Goal: Task Accomplishment & Management: Complete application form

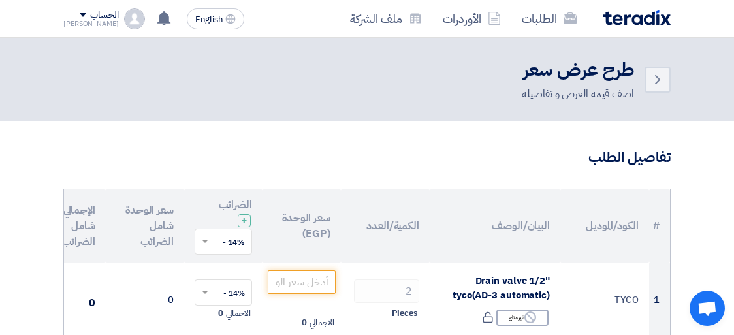
scroll to position [103, 0]
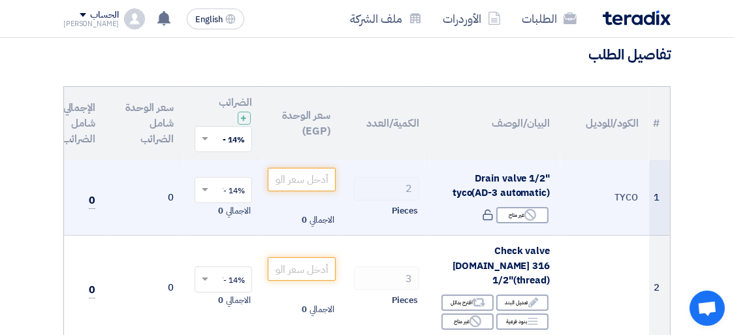
click at [487, 180] on span "Drain valve 1/2" tyco(AD-3 automatic)" at bounding box center [501, 185] width 97 height 29
click at [469, 213] on div "Reject غير متاح" at bounding box center [495, 215] width 110 height 19
click at [492, 171] on span "Drain valve 1/2" tyco(AD-3 automatic)" at bounding box center [501, 185] width 97 height 29
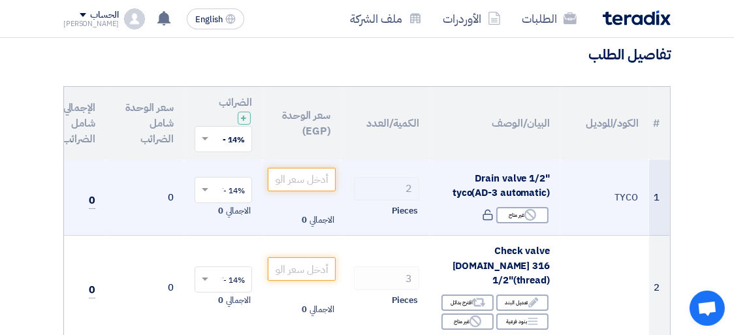
click at [405, 211] on span "Pieces" at bounding box center [405, 211] width 26 height 13
click at [464, 191] on span "Drain valve 1/2" tyco(AD-3 automatic)" at bounding box center [501, 185] width 97 height 29
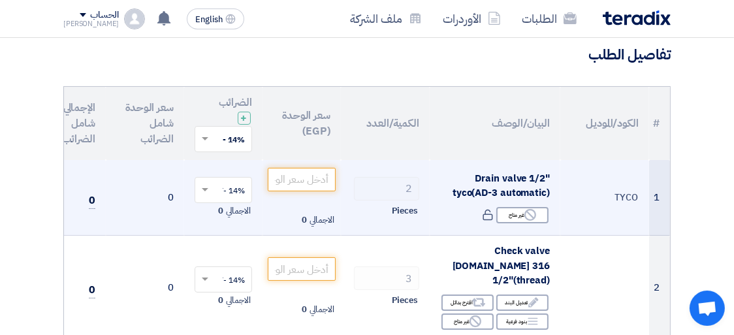
click at [491, 185] on span "Drain valve 1/2" tyco(AD-3 automatic)" at bounding box center [501, 185] width 97 height 29
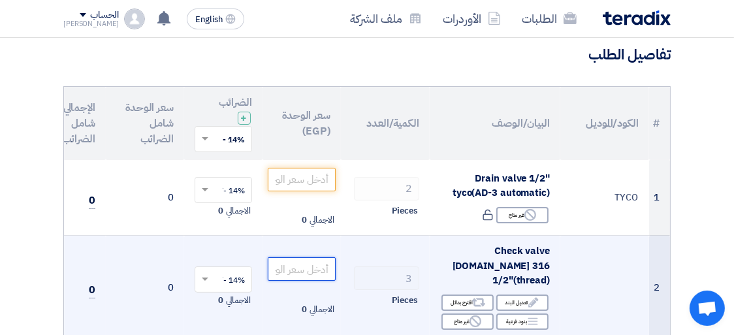
click at [309, 257] on input "number" at bounding box center [302, 269] width 68 height 24
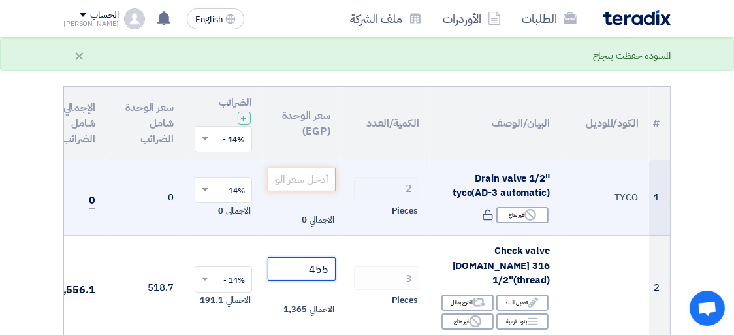
type input "455"
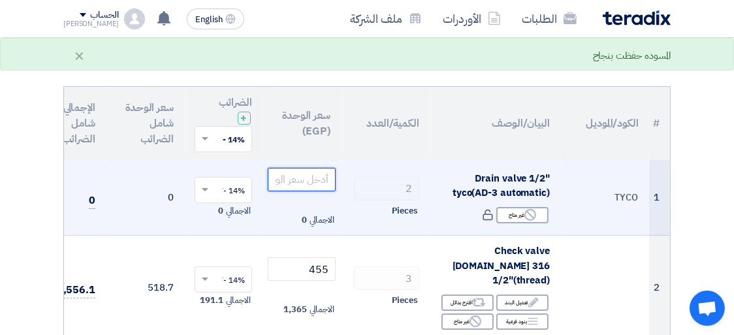
click at [300, 182] on input "number" at bounding box center [302, 180] width 68 height 24
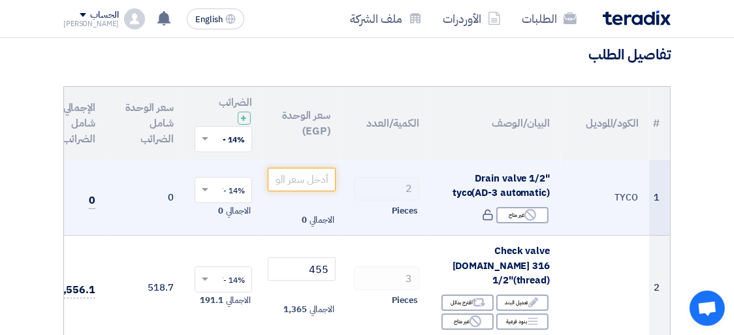
click at [482, 176] on span "Drain valve 1/2" tyco(AD-3 automatic)" at bounding box center [501, 185] width 97 height 29
click at [317, 180] on input "number" at bounding box center [302, 180] width 68 height 24
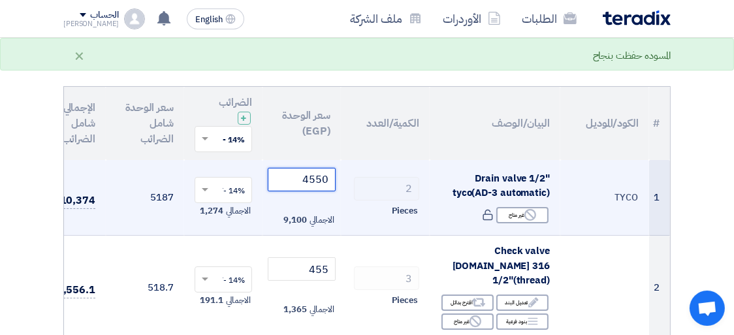
type input "4550"
click at [395, 161] on td "2 Pieces" at bounding box center [385, 198] width 89 height 76
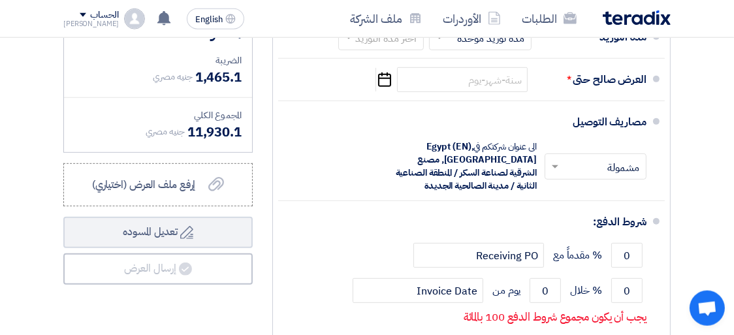
scroll to position [583, 0]
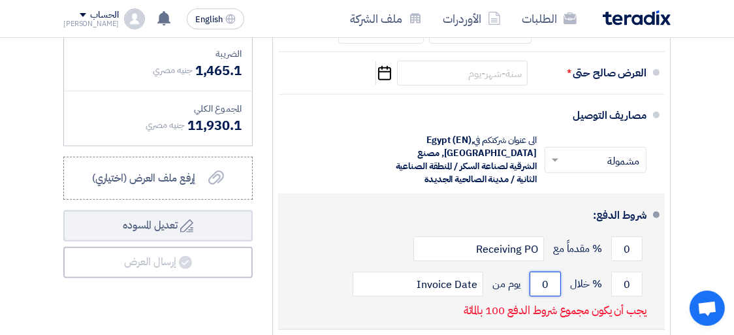
click at [538, 276] on input "0" at bounding box center [545, 284] width 31 height 25
drag, startPoint x: 538, startPoint y: 276, endPoint x: 550, endPoint y: 277, distance: 11.8
click at [550, 277] on input "0" at bounding box center [545, 284] width 31 height 25
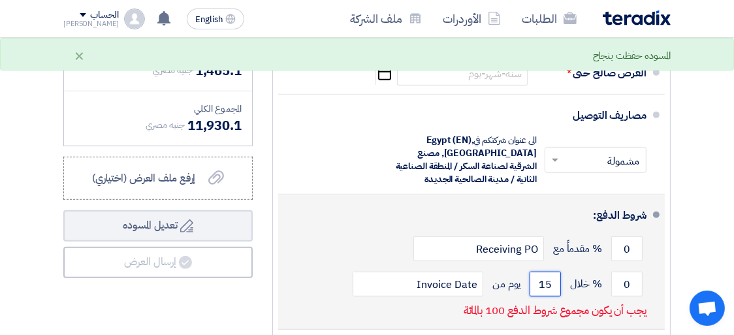
type input "15"
click at [477, 314] on div "يجب أن يكون مجموع شروط الدفع 100 بالمائة" at bounding box center [555, 313] width 184 height 22
click at [623, 279] on input "0" at bounding box center [627, 284] width 31 height 25
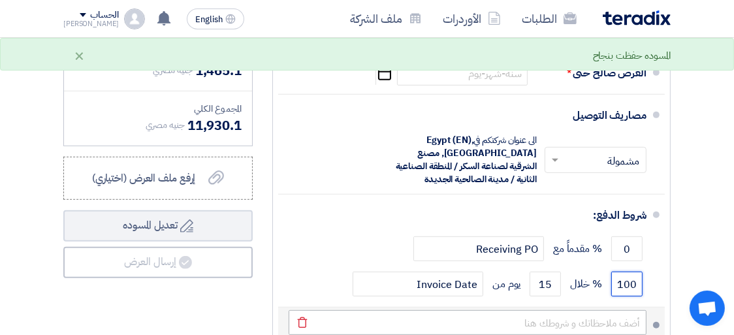
type input "100"
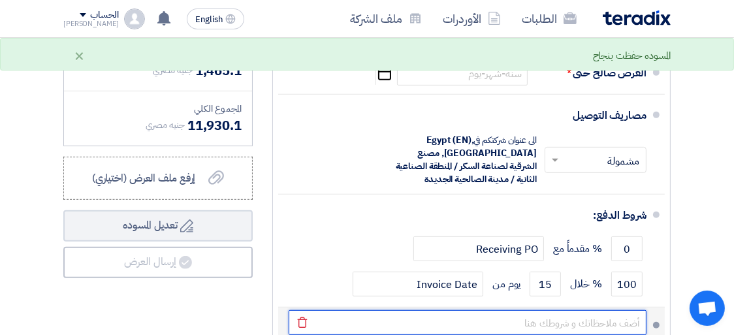
click at [574, 310] on input "text" at bounding box center [468, 322] width 358 height 25
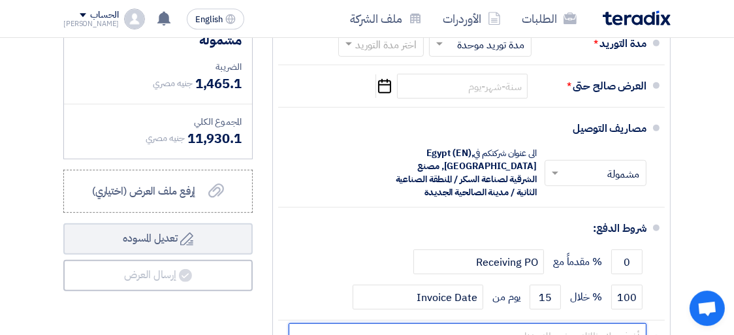
scroll to position [568, 0]
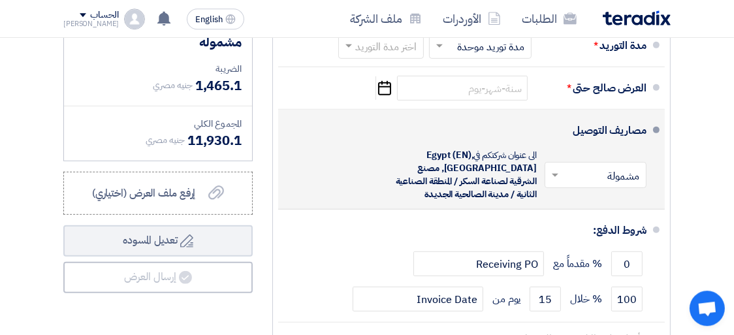
click at [558, 169] on span at bounding box center [554, 175] width 16 height 13
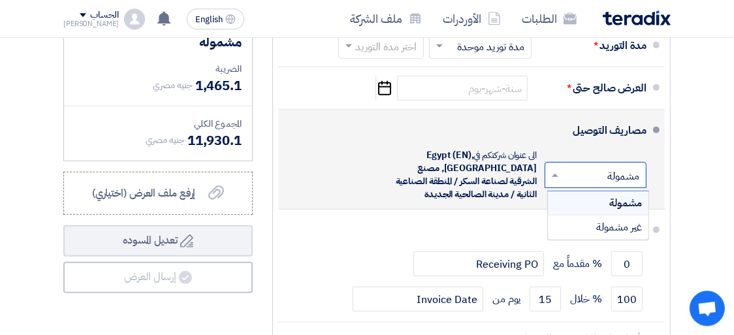
click at [591, 204] on div "مشمولة" at bounding box center [598, 203] width 101 height 24
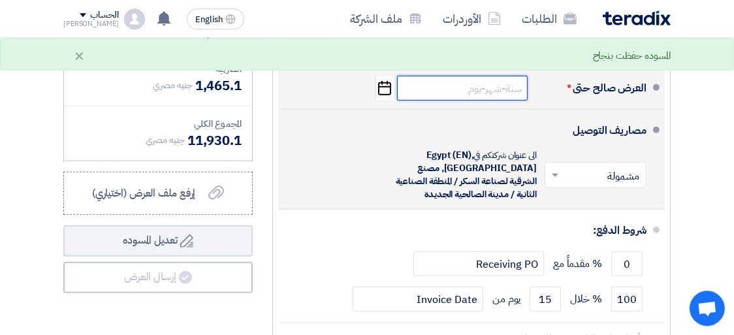
click at [416, 79] on input at bounding box center [462, 88] width 131 height 25
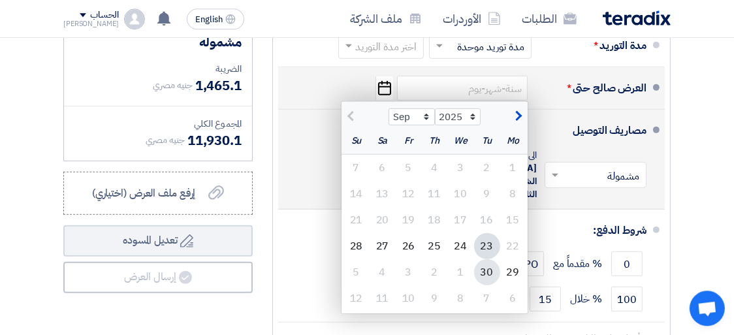
click at [490, 265] on div "30" at bounding box center [487, 272] width 26 height 26
type input "[DATE]"
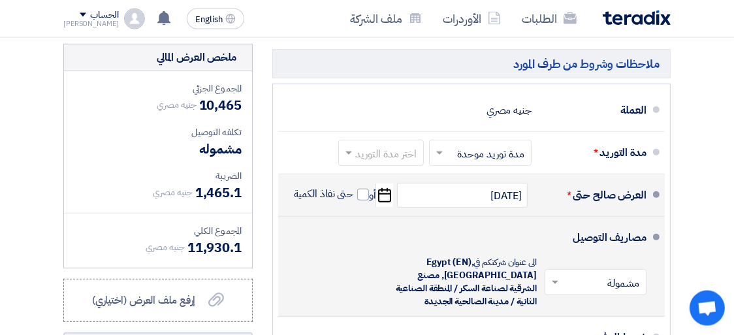
scroll to position [431, 0]
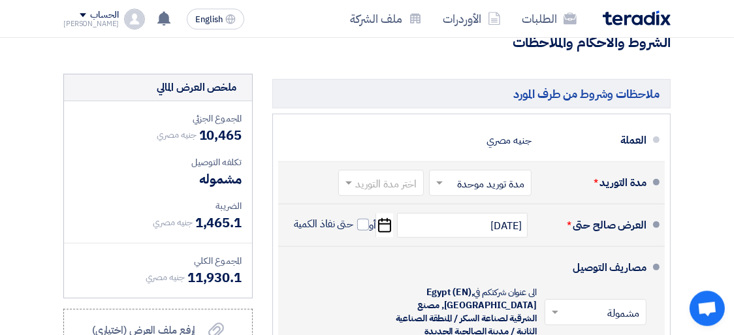
click at [346, 176] on span at bounding box center [347, 182] width 16 height 13
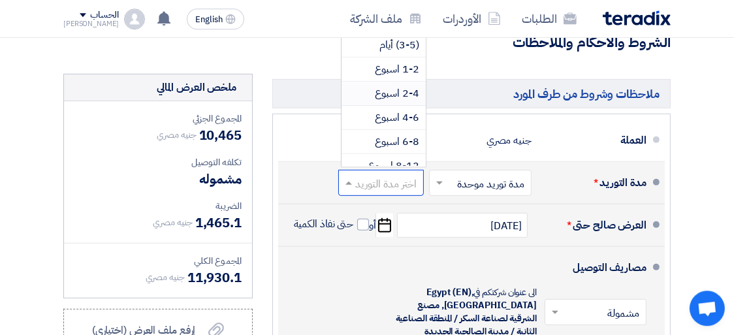
click at [385, 86] on span "2-4 اسبوع" at bounding box center [397, 94] width 44 height 16
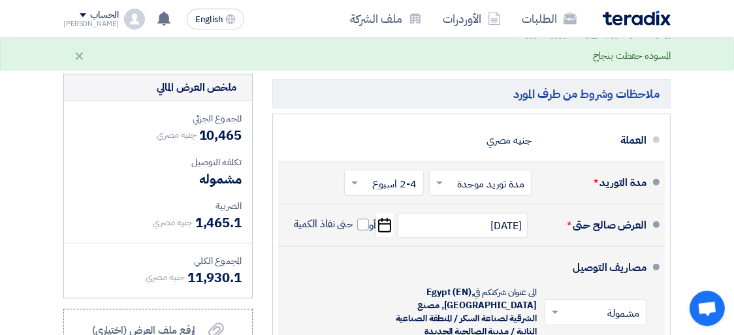
click at [512, 255] on div "مصاريف التوصيل × مشمولة × الى عنوان شركتكم في [GEOGRAPHIC_DATA] (EN), [GEOGRAPH…" at bounding box center [468, 296] width 358 height 89
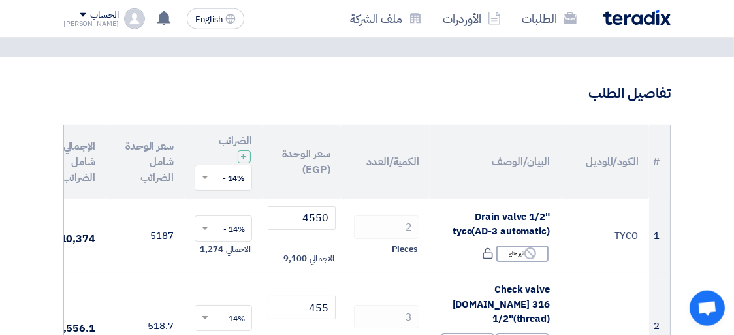
scroll to position [53, 0]
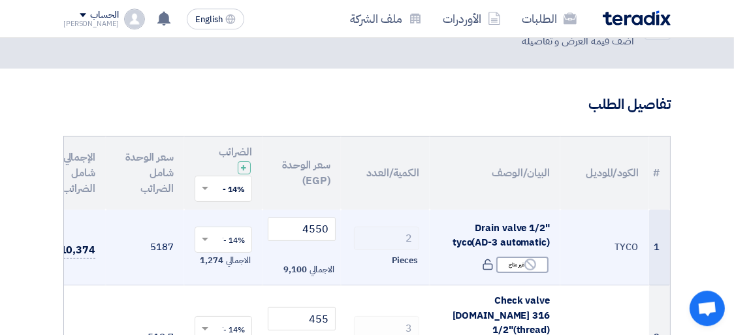
click at [527, 233] on span "Drain valve 1/2" tyco(AD-3 automatic)" at bounding box center [501, 235] width 97 height 29
click at [523, 239] on span "Drain valve 1/2" tyco(AD-3 automatic)" at bounding box center [501, 235] width 97 height 29
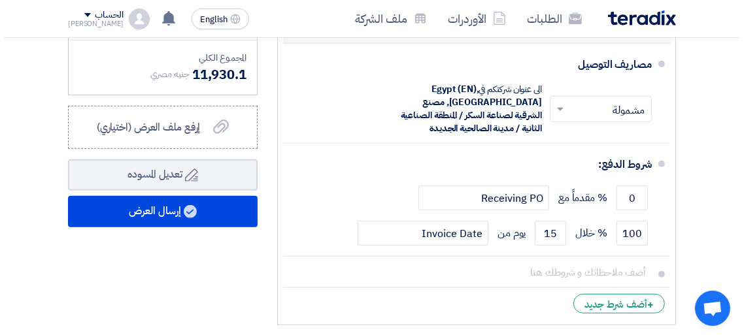
scroll to position [636, 0]
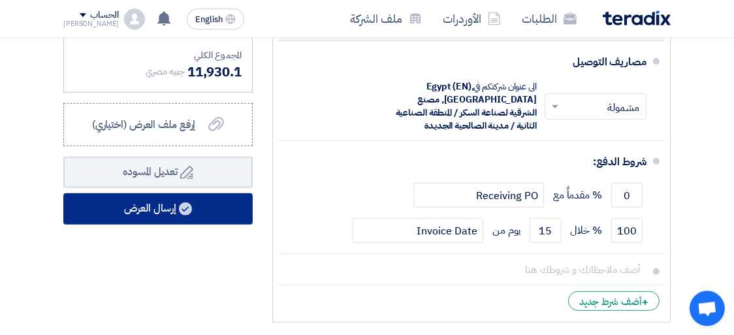
click at [169, 203] on button "إرسال العرض" at bounding box center [157, 208] width 189 height 31
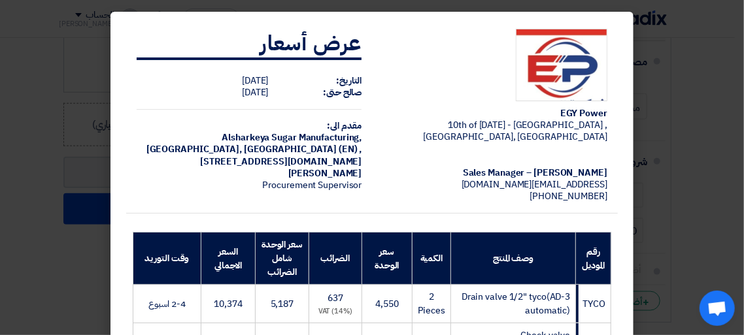
scroll to position [0, 0]
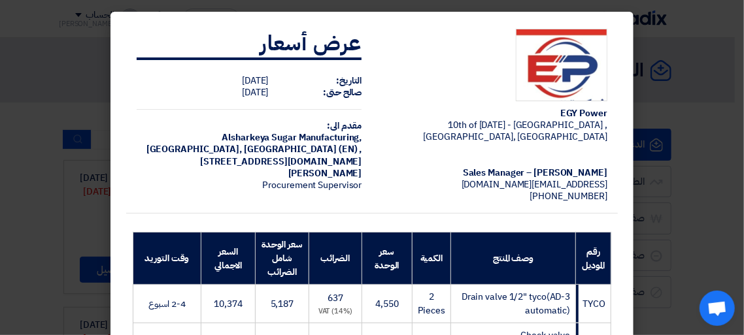
click at [48, 40] on modal-container "EGY Power 10th of [DATE][GEOGRAPHIC_DATA] , [GEOGRAPHIC_DATA], [GEOGRAPHIC_DATA…" at bounding box center [372, 167] width 744 height 335
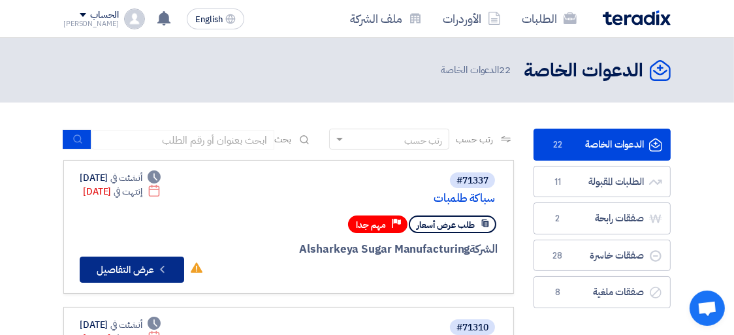
click at [136, 270] on button "Check details عرض التفاصيل" at bounding box center [132, 270] width 105 height 26
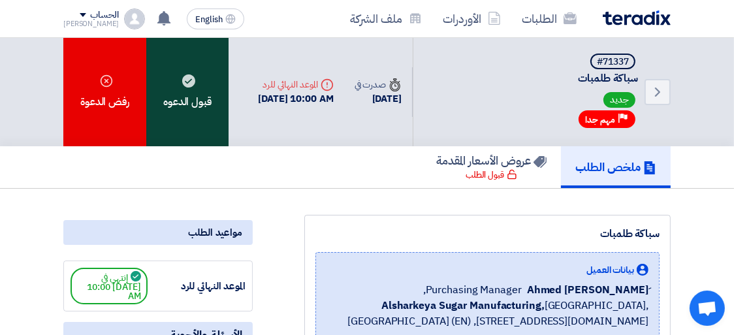
click at [184, 108] on div "قبول الدعوه" at bounding box center [187, 92] width 82 height 108
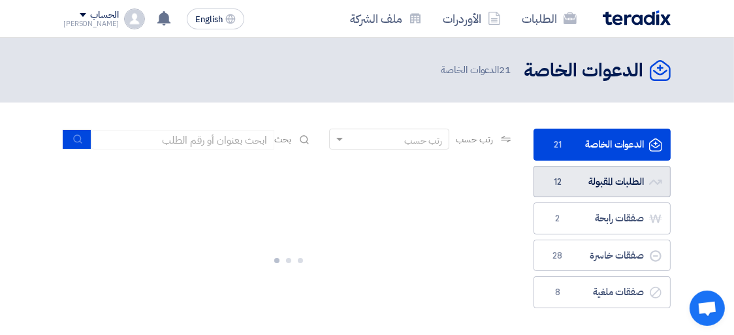
click at [603, 173] on link "الطلبات المقبولة الطلبات المقبولة 12" at bounding box center [602, 182] width 137 height 32
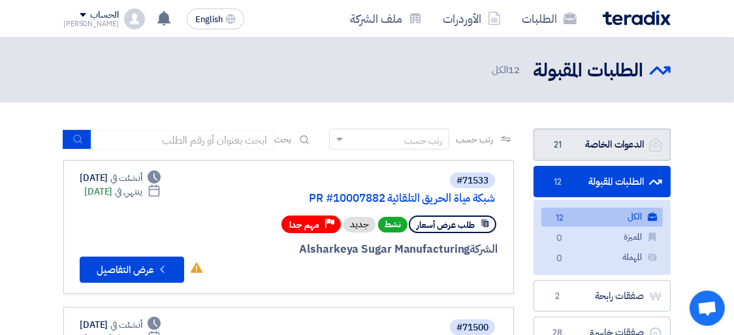
click at [593, 146] on link "الدعوات الخاصة الدعوات الخاصة 21" at bounding box center [602, 145] width 137 height 32
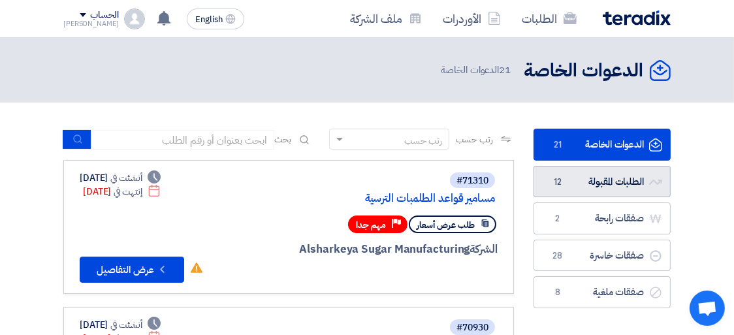
click at [578, 180] on link "الطلبات المقبولة الطلبات المقبولة 12" at bounding box center [602, 182] width 137 height 32
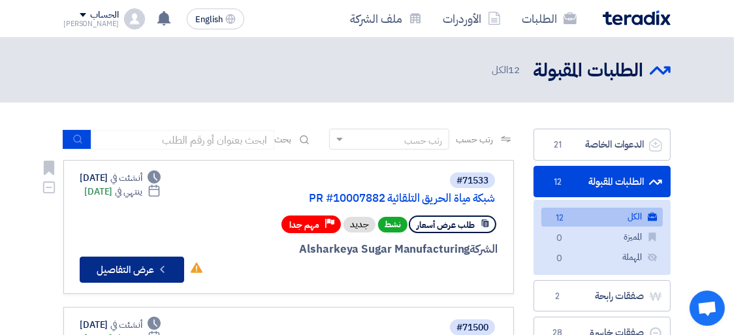
click at [154, 272] on button "Check details عرض التفاصيل" at bounding box center [132, 270] width 105 height 26
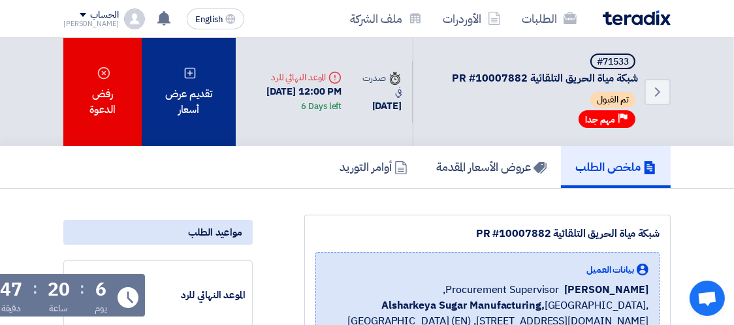
click at [184, 74] on icon at bounding box center [190, 73] width 13 height 13
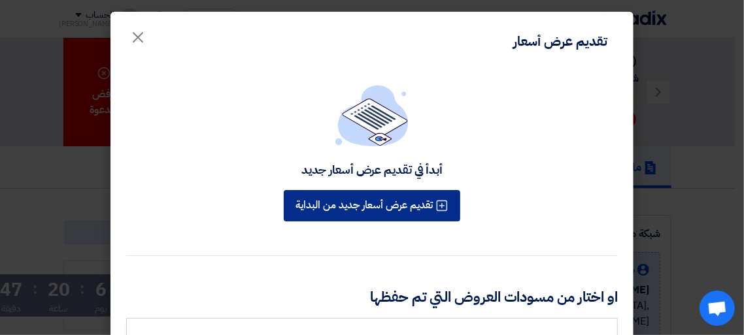
click at [329, 201] on button "تقديم عرض أسعار جديد من البداية" at bounding box center [372, 205] width 176 height 31
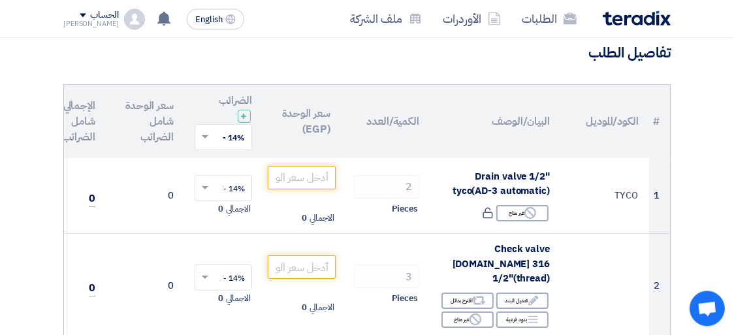
scroll to position [137, 0]
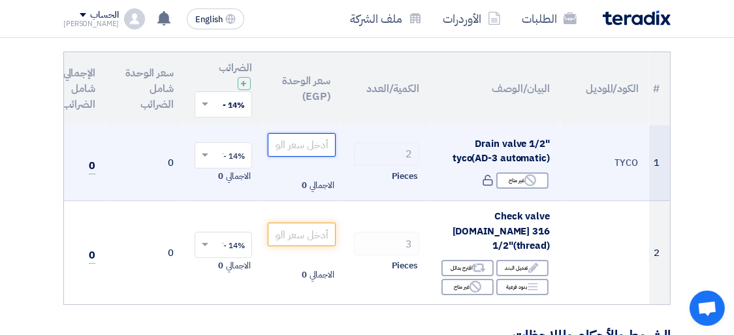
click at [303, 146] on input "number" at bounding box center [302, 145] width 68 height 24
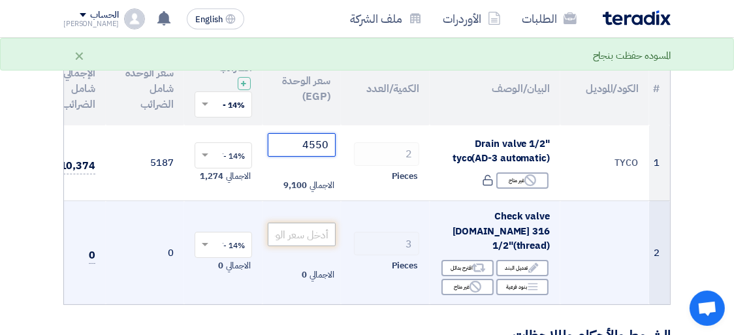
type input "4550"
click at [297, 225] on input "number" at bounding box center [302, 235] width 68 height 24
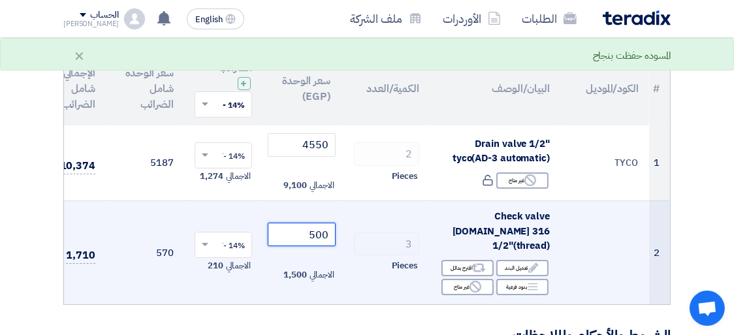
type input "500"
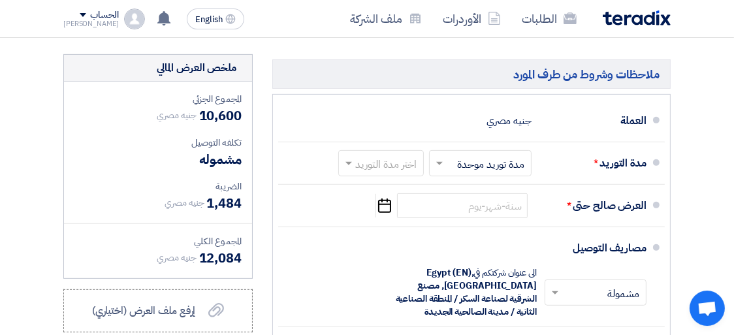
scroll to position [480, 0]
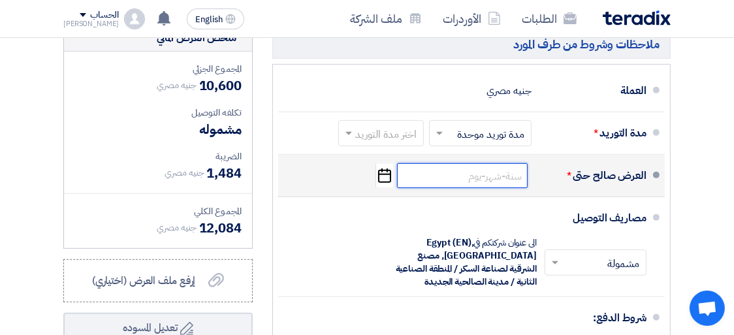
click at [493, 172] on input at bounding box center [462, 175] width 131 height 25
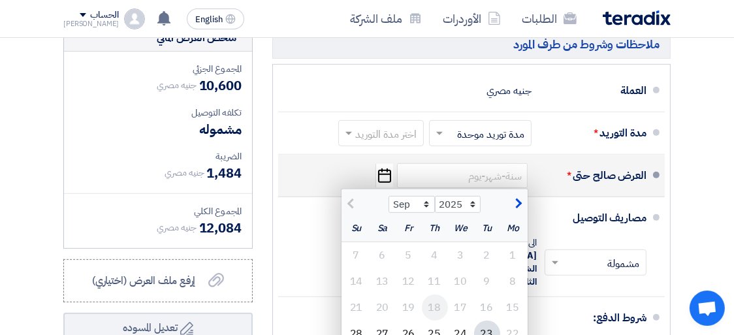
click at [425, 302] on div "18" at bounding box center [435, 308] width 26 height 26
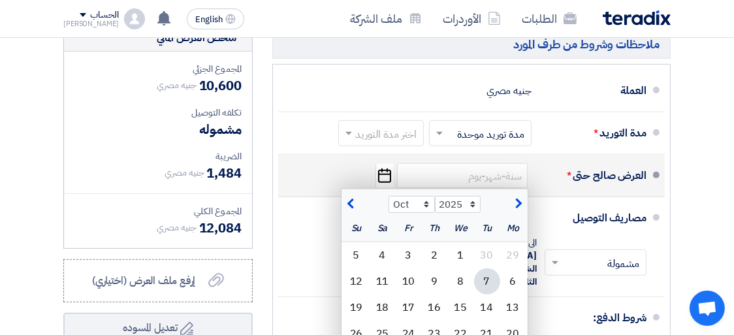
select select "9"
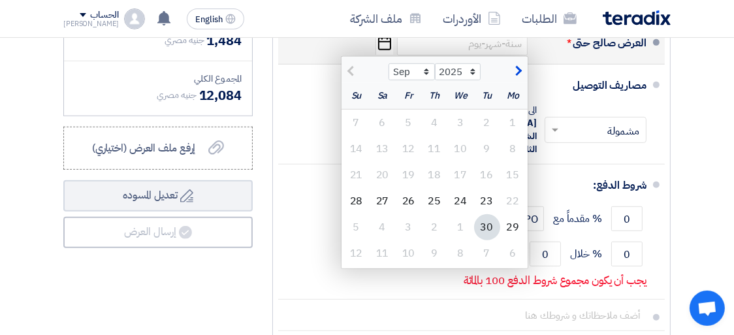
scroll to position [618, 0]
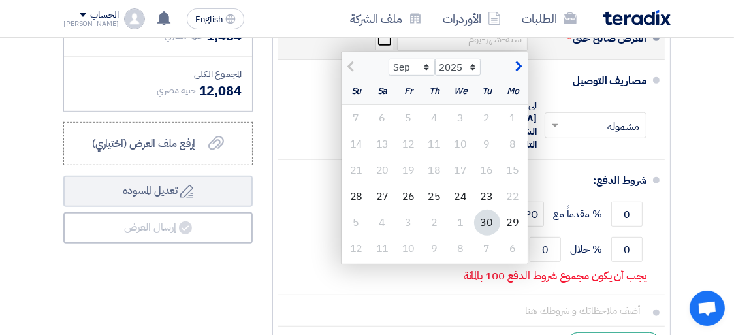
click at [489, 216] on div "30" at bounding box center [487, 223] width 26 height 26
type input "[DATE]"
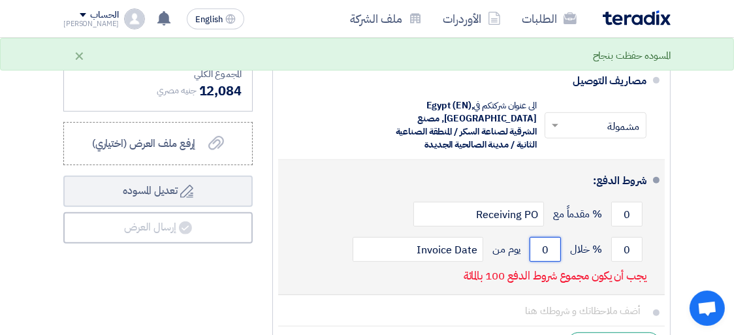
click at [538, 244] on input "0" at bounding box center [545, 249] width 31 height 25
click at [550, 244] on input "10" at bounding box center [545, 249] width 31 height 25
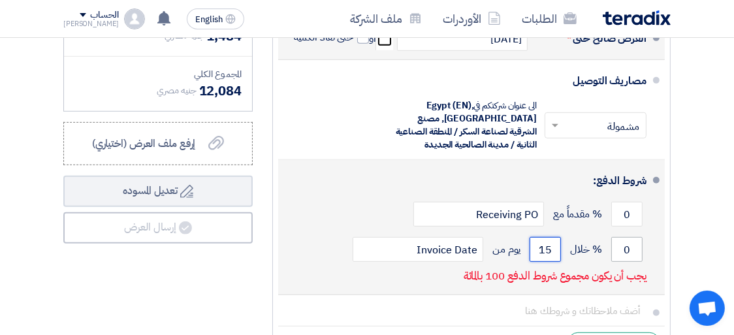
type input "15"
click at [619, 242] on input "0" at bounding box center [627, 249] width 31 height 25
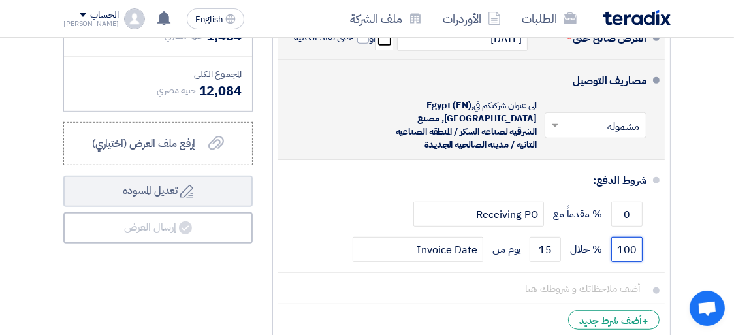
type input "100"
click at [557, 119] on span at bounding box center [554, 125] width 16 height 13
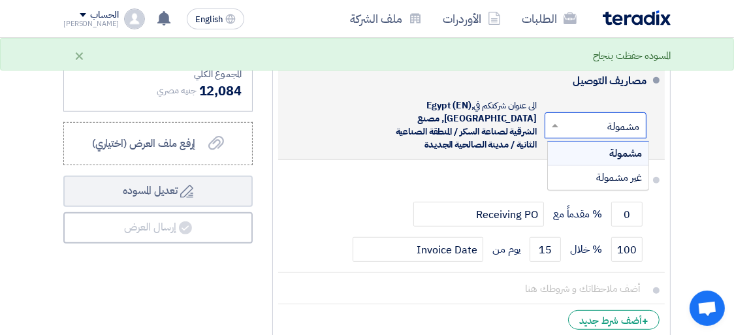
click at [582, 142] on div "مشمولة" at bounding box center [598, 154] width 101 height 24
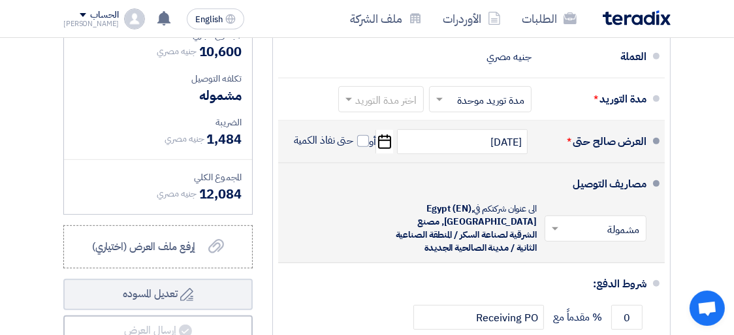
scroll to position [480, 0]
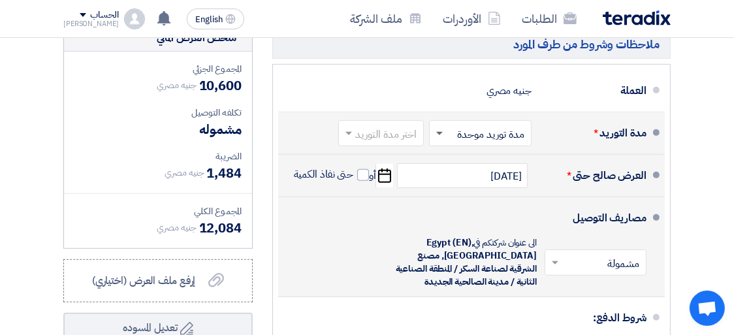
click at [440, 132] on span at bounding box center [440, 134] width 7 height 5
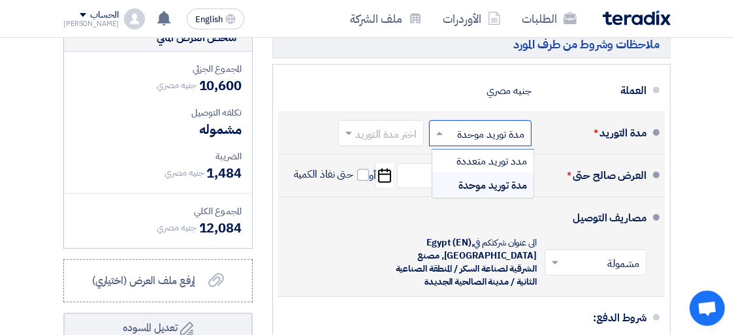
click at [456, 177] on div "مدة توريد موحدة" at bounding box center [483, 186] width 101 height 24
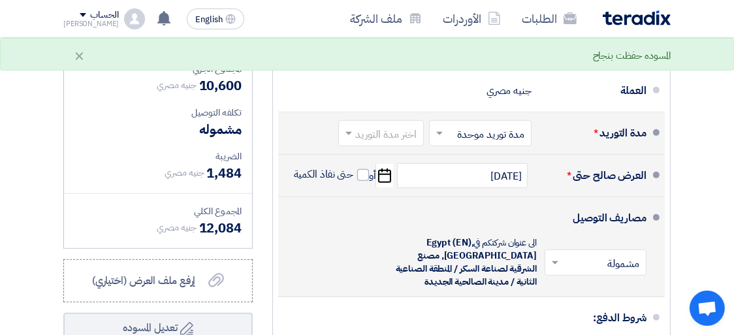
click at [348, 127] on span at bounding box center [347, 133] width 16 height 13
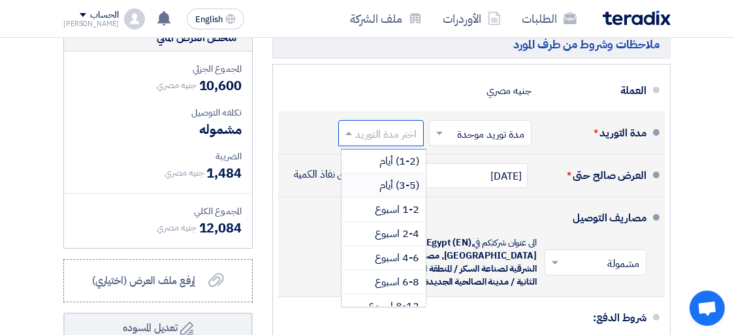
click at [369, 180] on div "(3-5) أيام" at bounding box center [384, 186] width 84 height 24
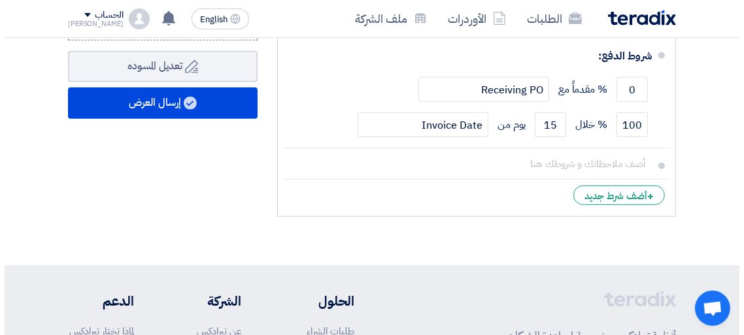
scroll to position [738, 0]
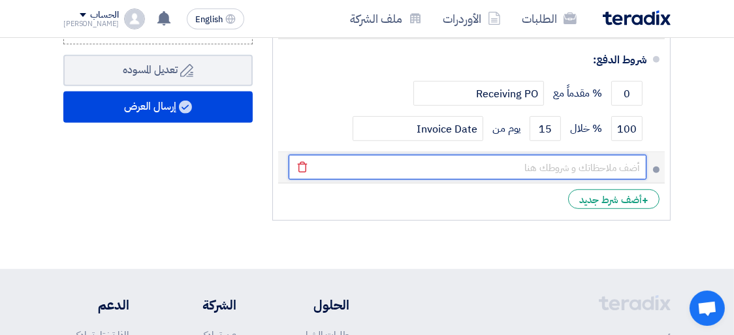
click at [619, 164] on input "text" at bounding box center [468, 167] width 358 height 25
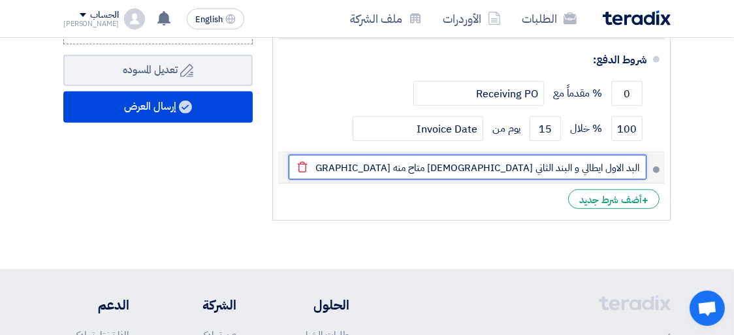
click at [619, 164] on input "البد الاول ايطالي و البند الثاني [DEMOGRAPHIC_DATA] متاح منه [DEMOGRAPHIC_DATA]…" at bounding box center [468, 167] width 358 height 25
click at [423, 163] on input "البد الاول ايطالي و البند الثاني [DEMOGRAPHIC_DATA] متاح منه [DEMOGRAPHIC_DATA]…" at bounding box center [468, 167] width 358 height 25
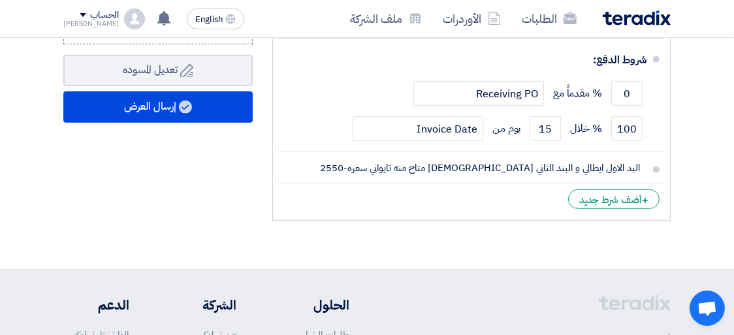
click at [429, 194] on li "+ أضف شرط جديد" at bounding box center [471, 199] width 387 height 31
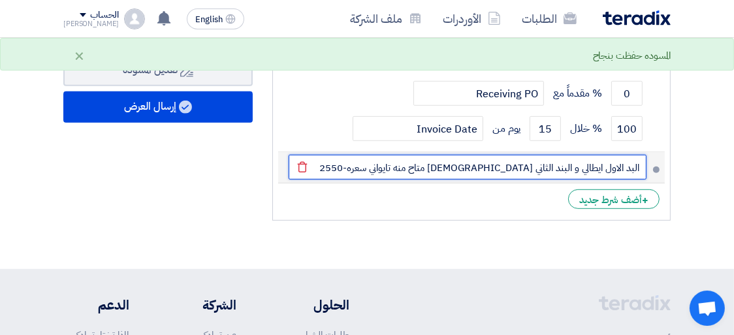
click at [380, 164] on input "البد الاول ايطالي و البند الثاني [DEMOGRAPHIC_DATA] متاح منه تايواني سعره-2550" at bounding box center [468, 167] width 358 height 25
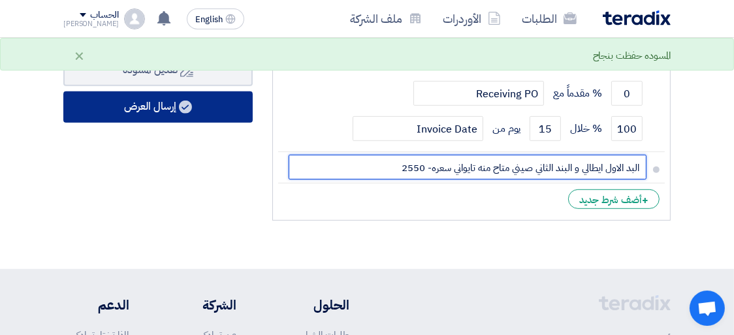
type input "البد الاول ايطالي و البند الثاني صيني متاح منه تايواني سعره- 2550"
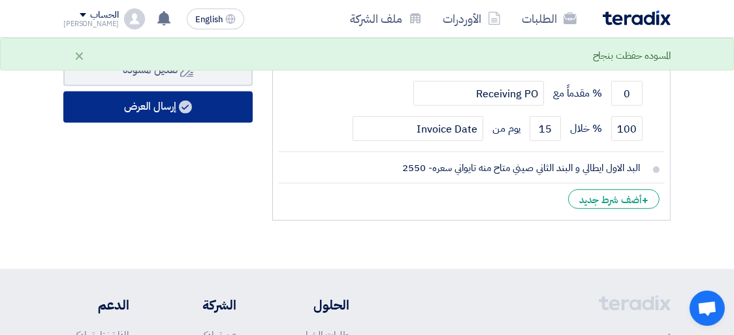
click at [229, 103] on button "إرسال العرض" at bounding box center [157, 106] width 189 height 31
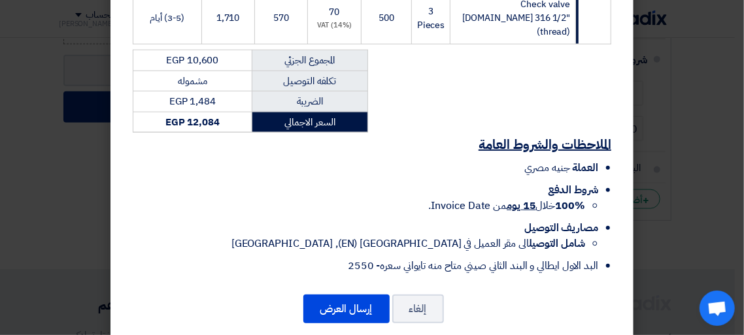
scroll to position [340, 0]
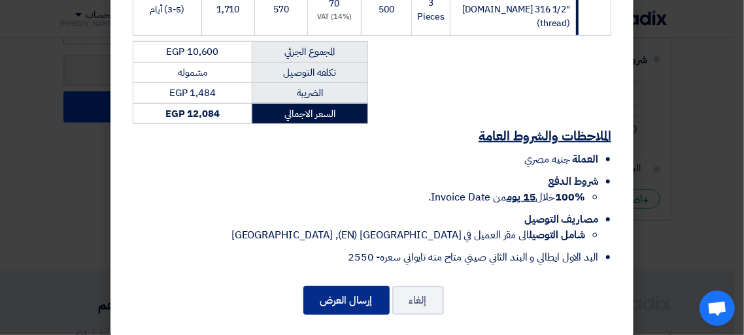
click at [345, 291] on button "إرسال العرض" at bounding box center [346, 300] width 86 height 29
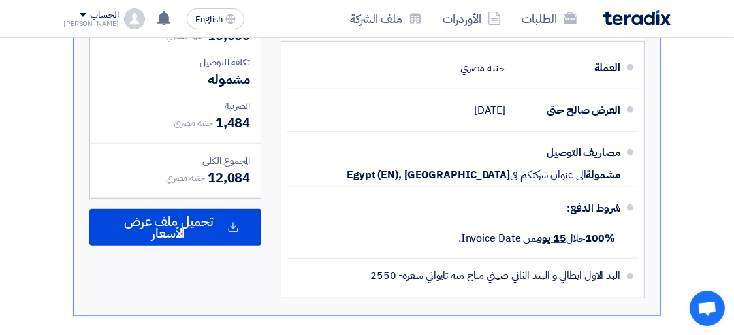
scroll to position [686, 0]
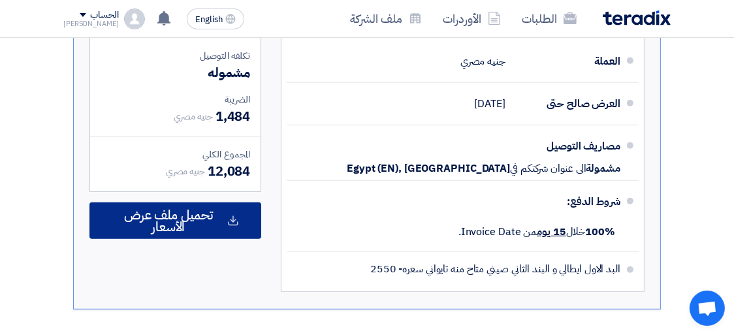
click at [199, 209] on span "تحميل ملف عرض الأسعار" at bounding box center [168, 221] width 113 height 24
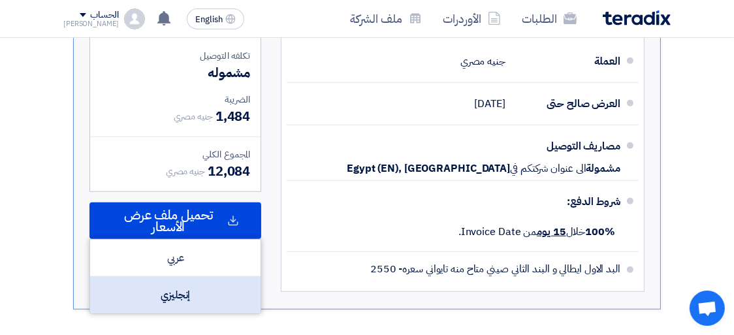
click at [181, 286] on div "إنجليزي" at bounding box center [175, 295] width 171 height 37
